Goal: Task Accomplishment & Management: Complete application form

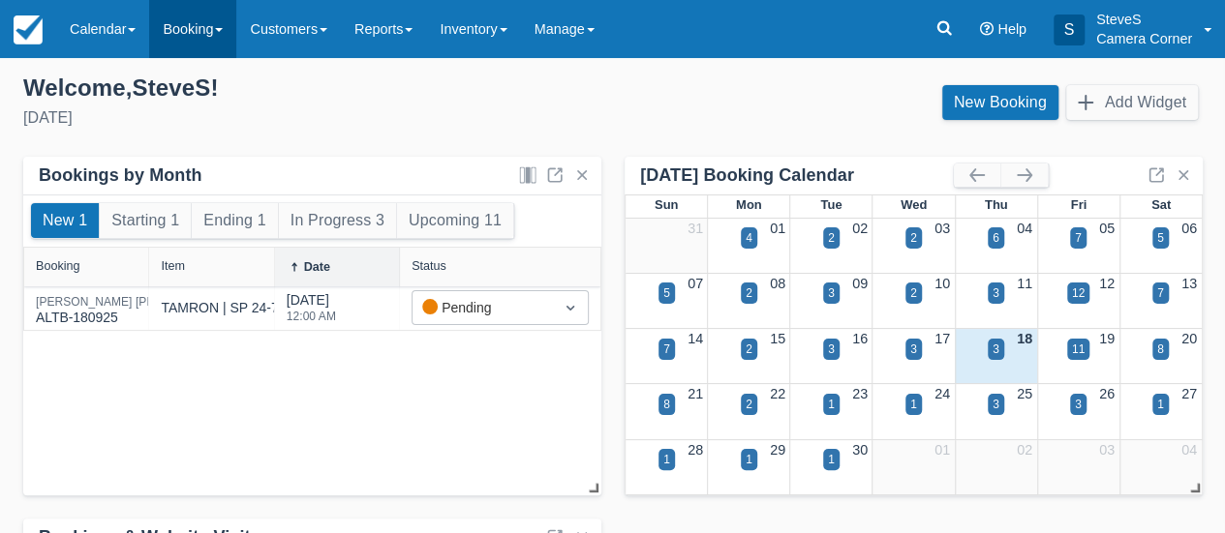
click at [187, 24] on link "Booking" at bounding box center [192, 29] width 87 height 58
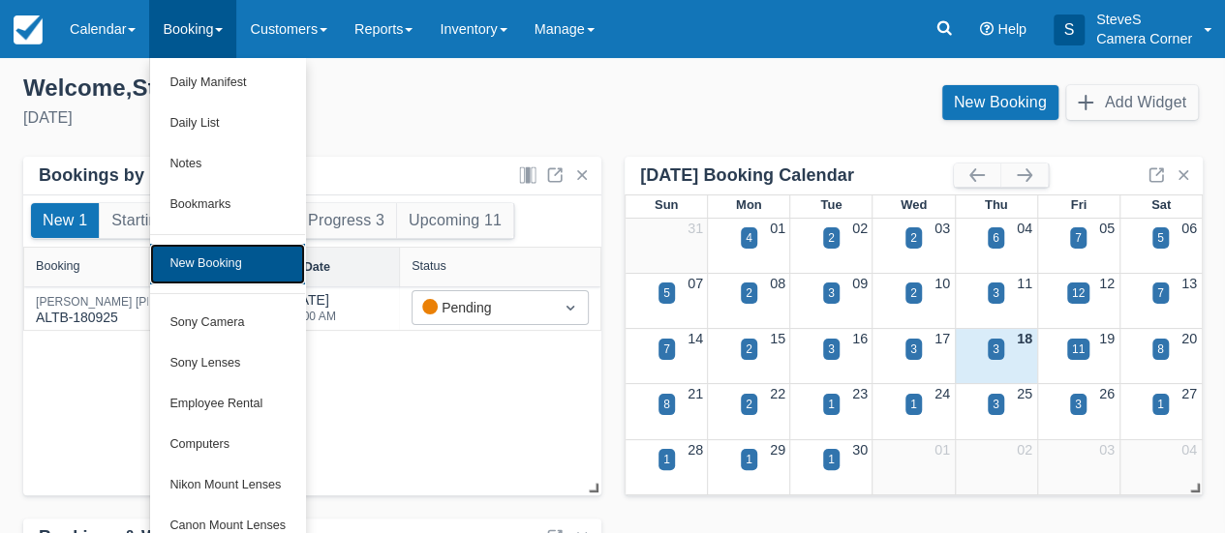
click at [172, 260] on link "New Booking" at bounding box center [227, 264] width 155 height 41
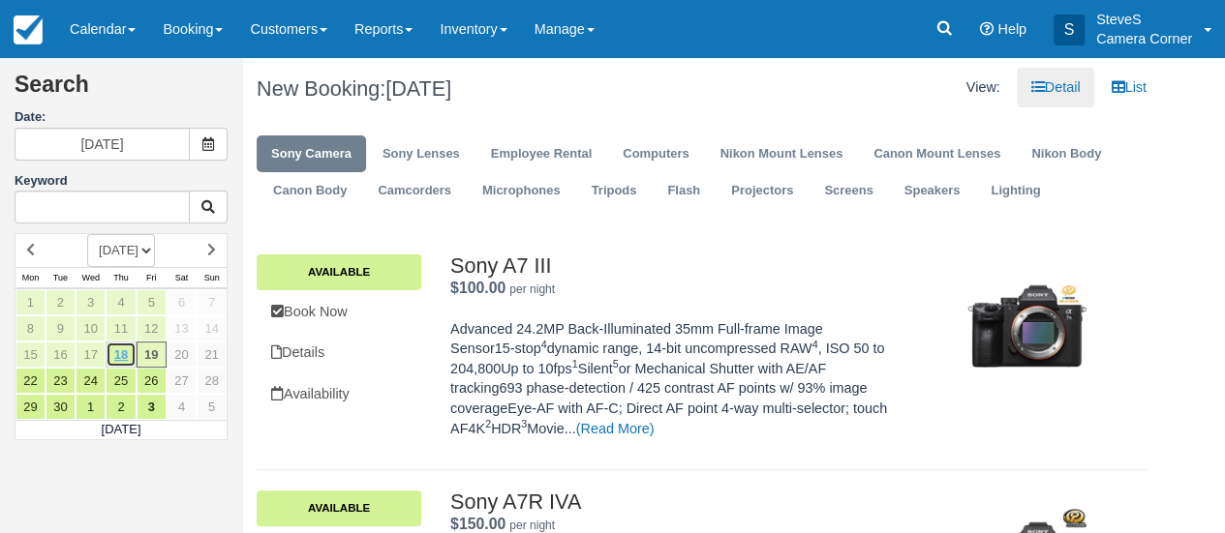
click at [126, 347] on link "18" at bounding box center [121, 355] width 30 height 26
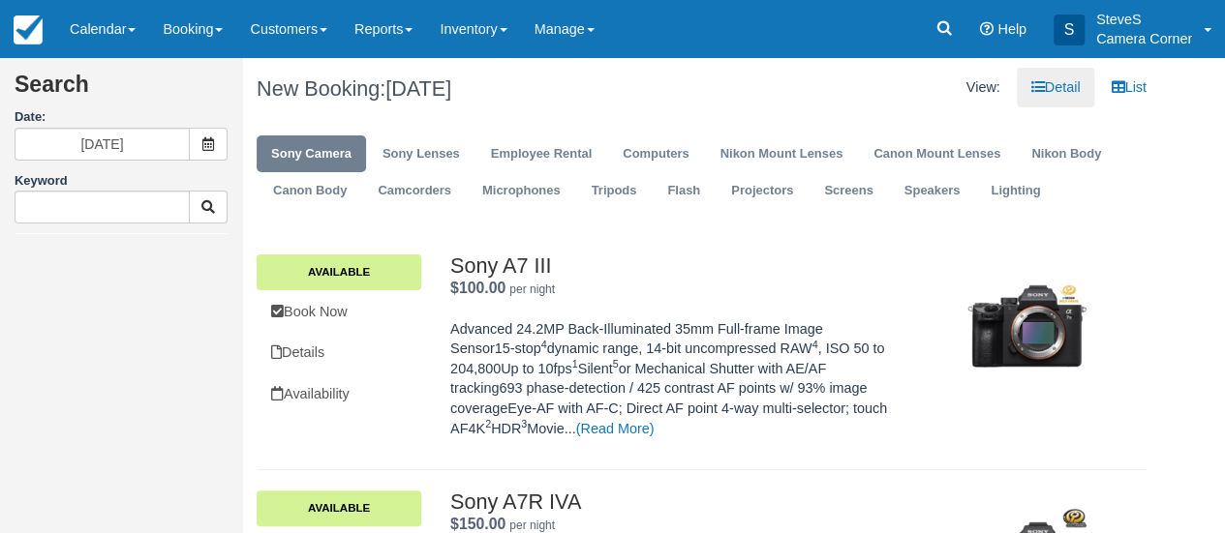
type input "09/18/25"
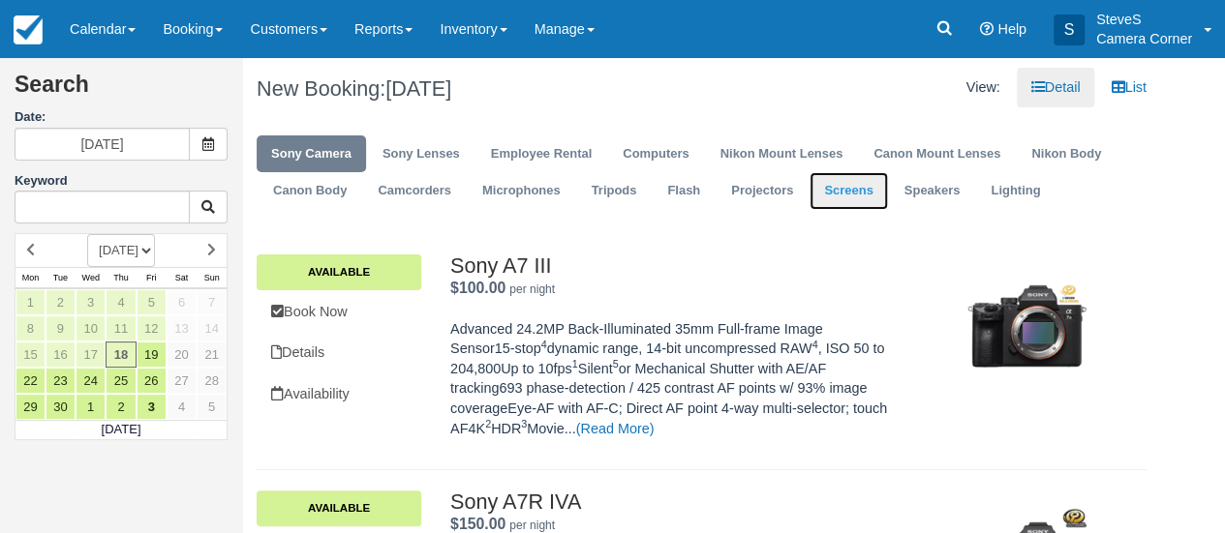
click at [852, 191] on link "Screens" at bounding box center [847, 191] width 77 height 38
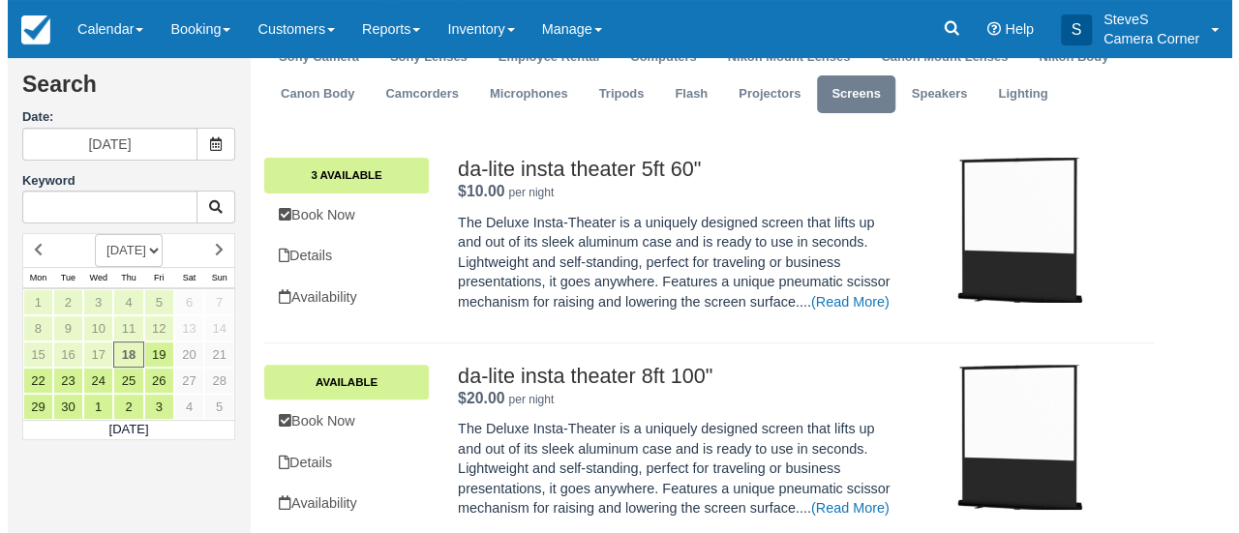
scroll to position [112, 0]
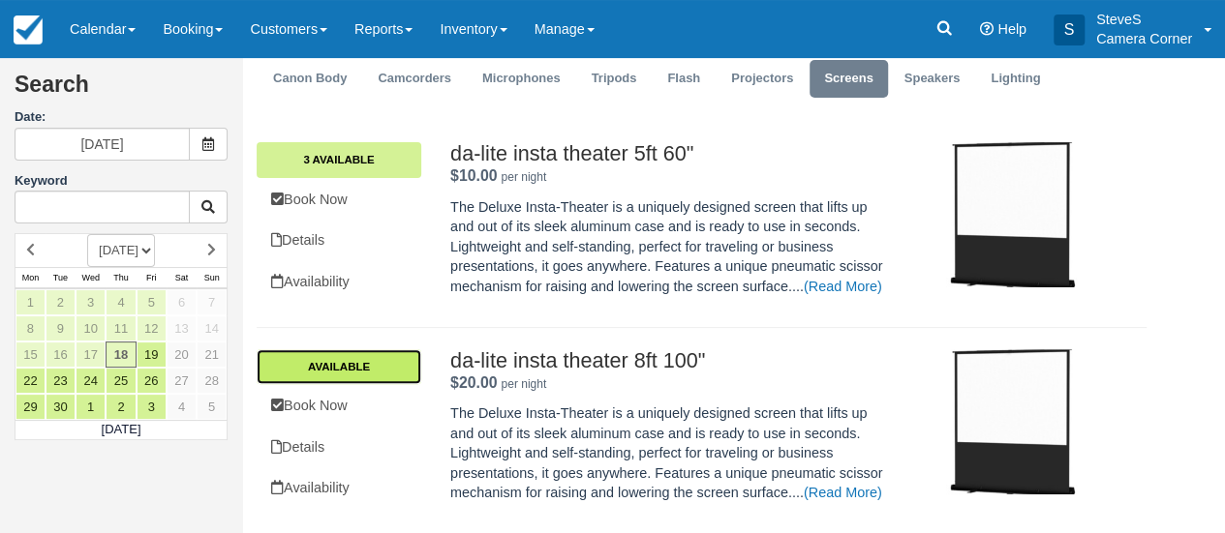
click at [373, 372] on link "Available" at bounding box center [339, 366] width 165 height 35
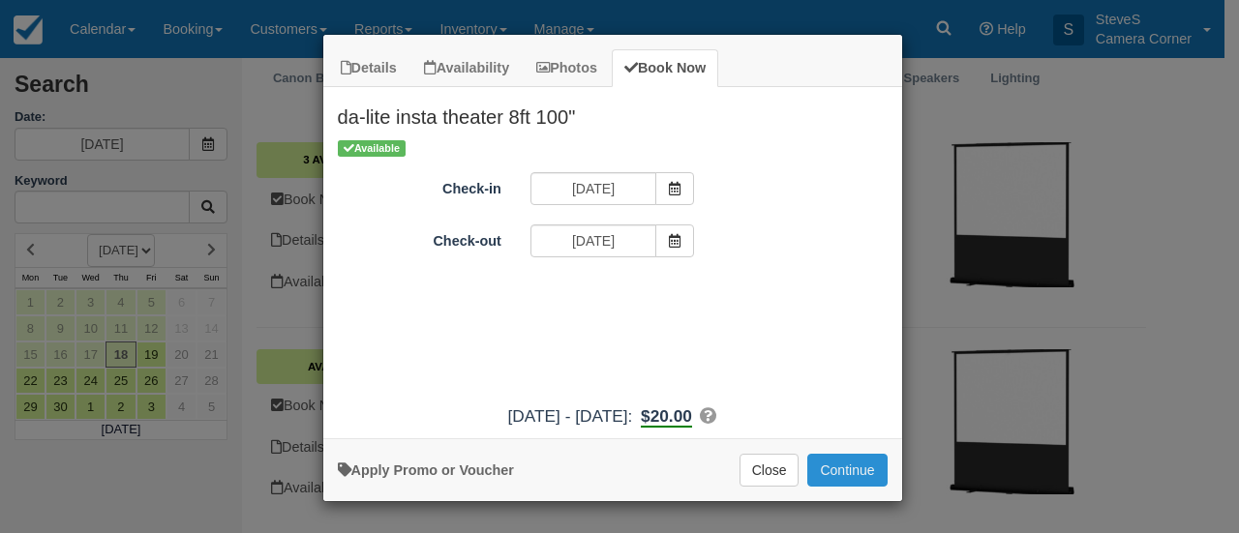
click at [867, 464] on button "Continue" at bounding box center [846, 470] width 79 height 33
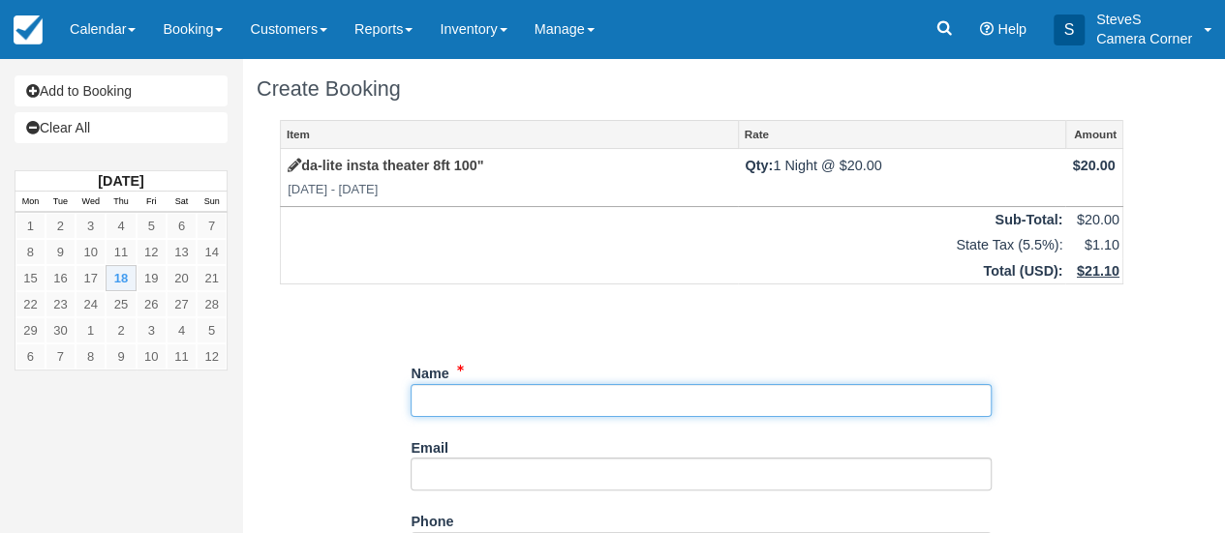
click at [518, 396] on input "Name" at bounding box center [700, 400] width 581 height 33
type input "Jason Neuville"
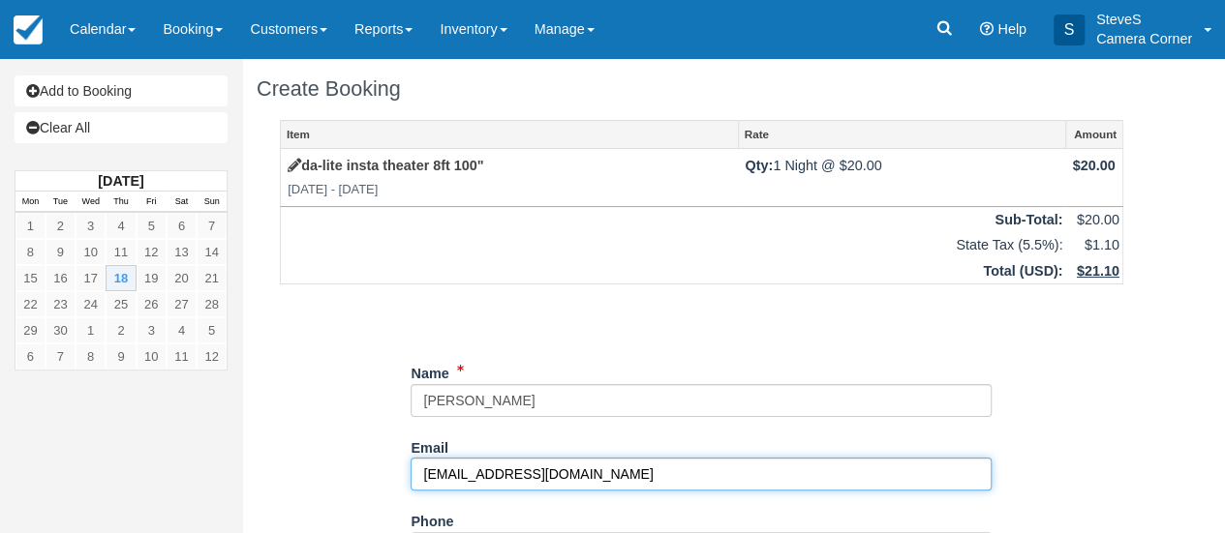
type input "[EMAIL_ADDRESS][DOMAIN_NAME]"
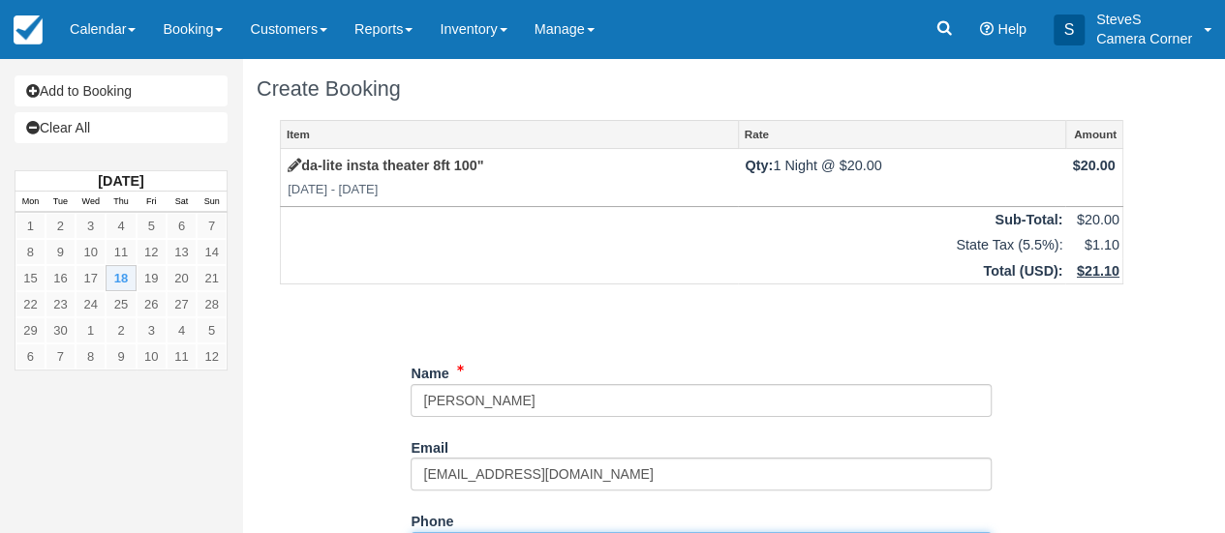
scroll to position [30, 0]
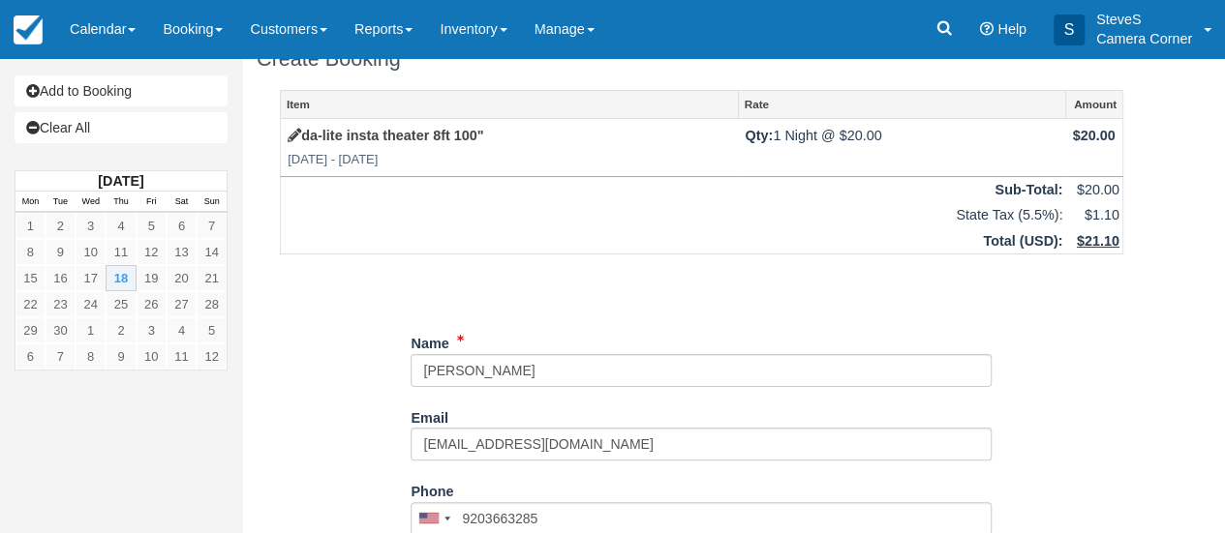
type input "(920) 366-3285"
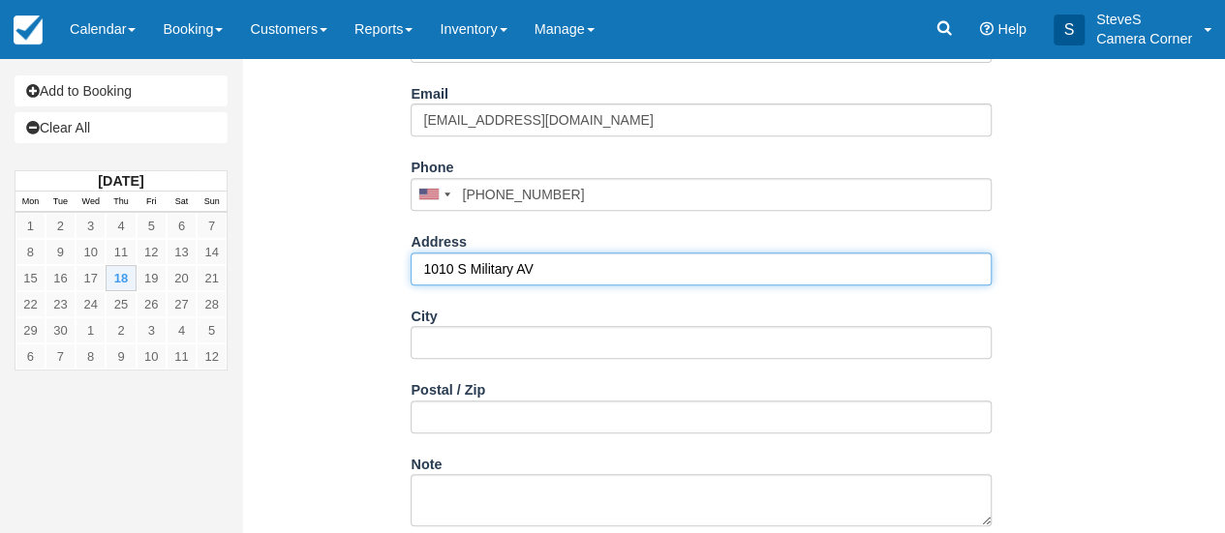
type input "1010 S Military AV"
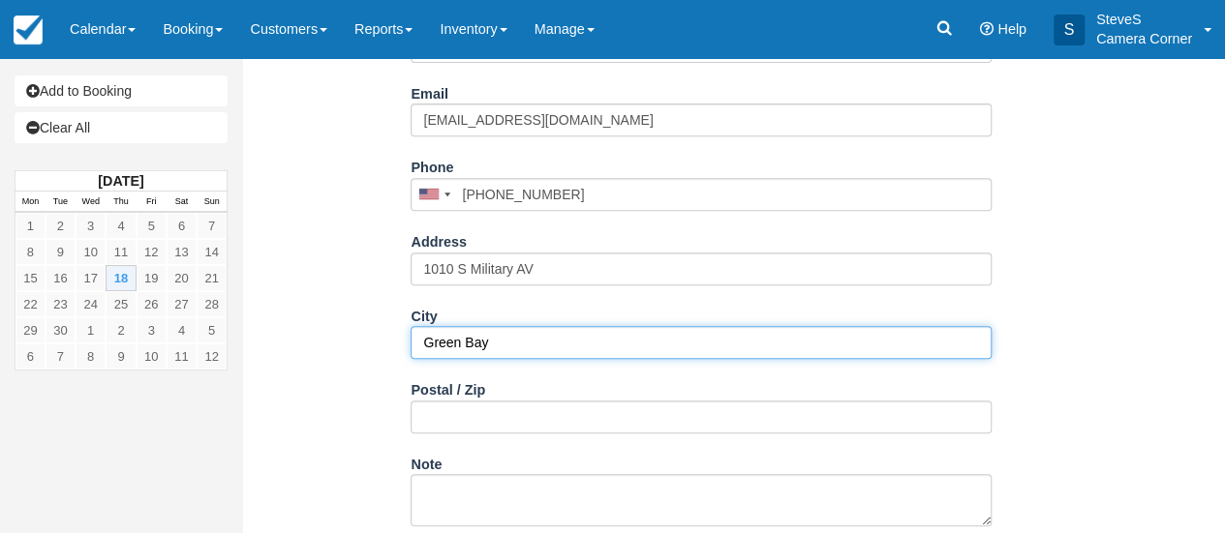
type input "Green Bay"
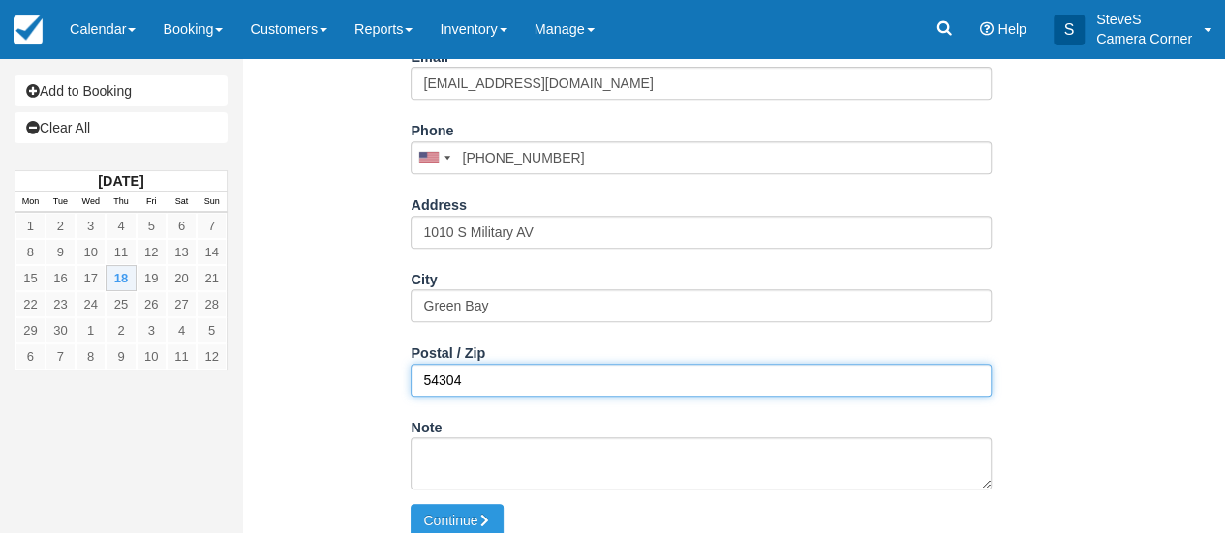
scroll to position [407, 0]
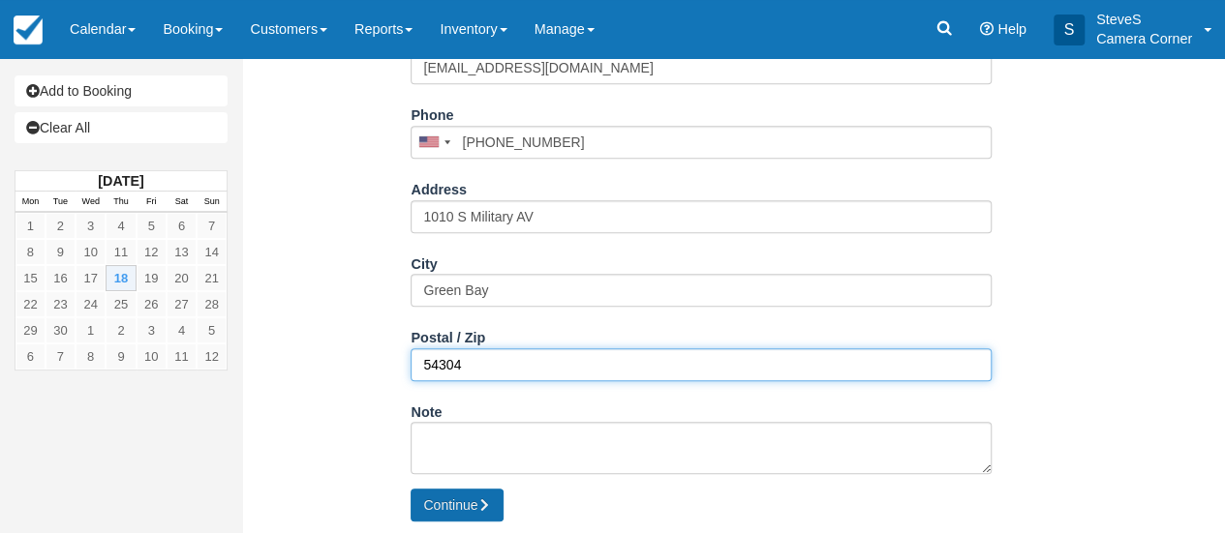
type input "54304"
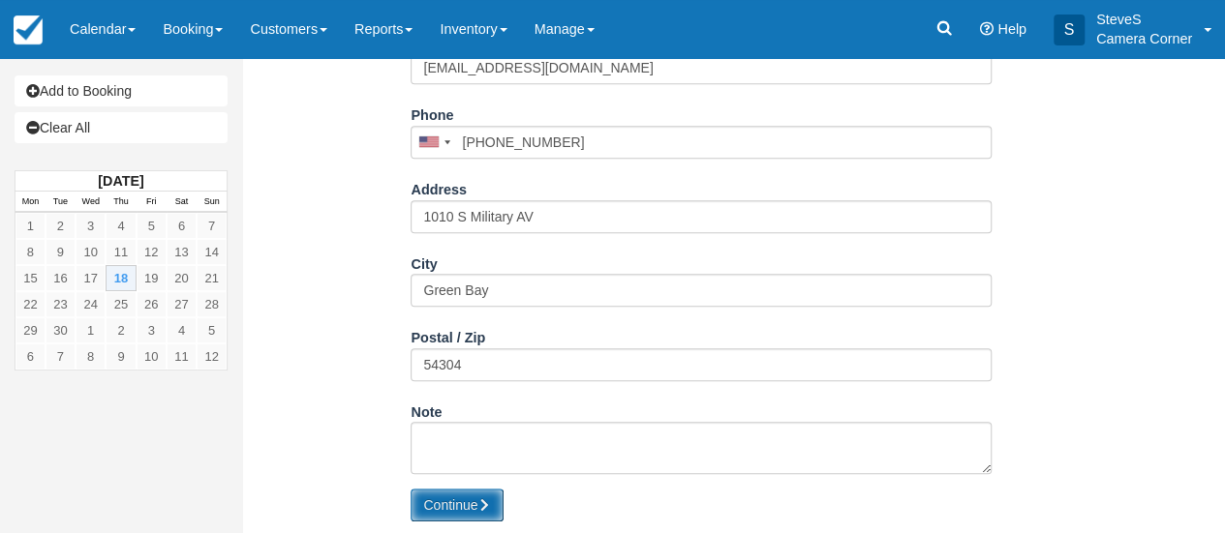
click at [467, 505] on button "Continue" at bounding box center [456, 505] width 93 height 33
type input "+19203663285"
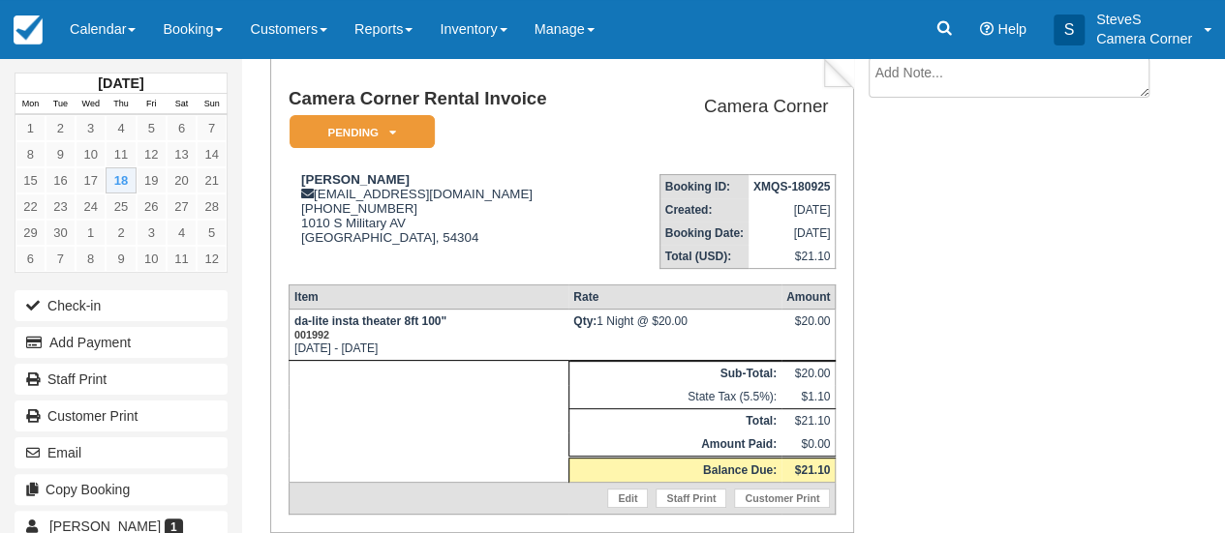
scroll to position [190, 0]
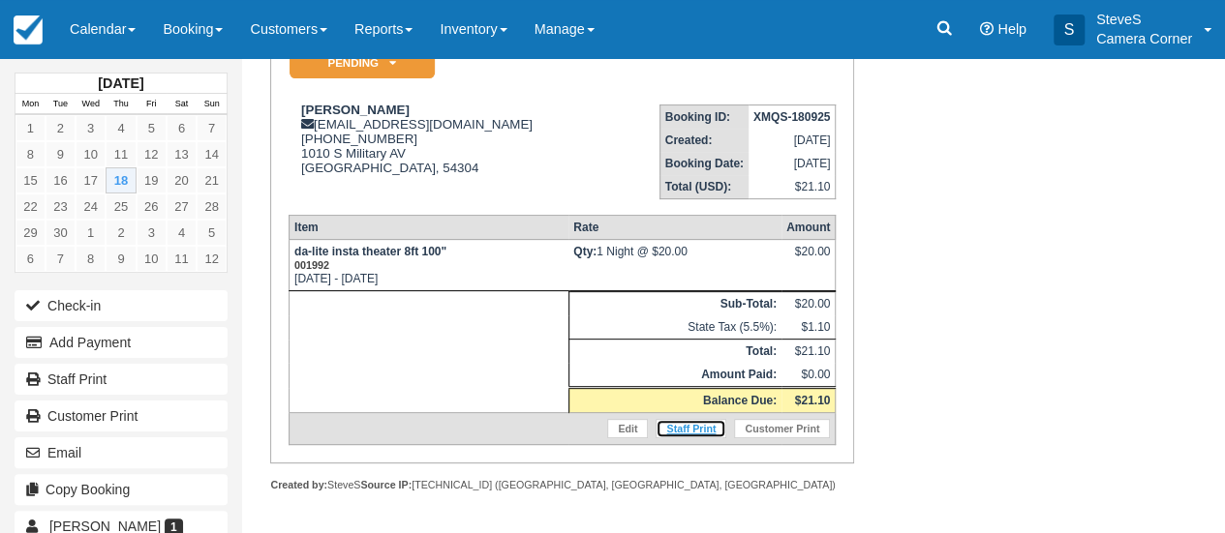
click at [697, 433] on link "Staff Print" at bounding box center [690, 428] width 71 height 19
